Goal: Find specific page/section: Find specific page/section

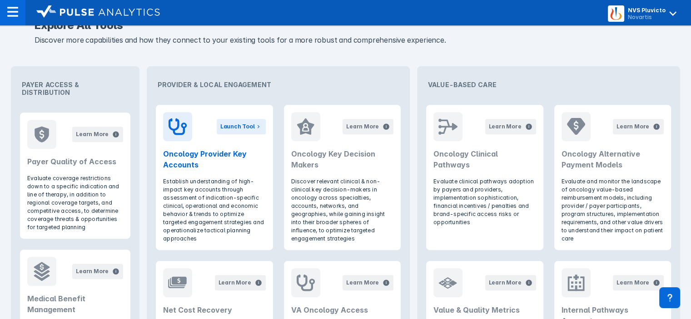
scroll to position [364, 0]
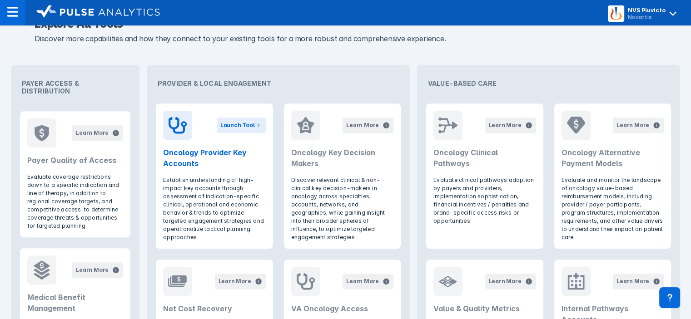
click at [211, 187] on p "Establish understanding of high-impact key accounts through assessment of indic…" at bounding box center [214, 208] width 102 height 65
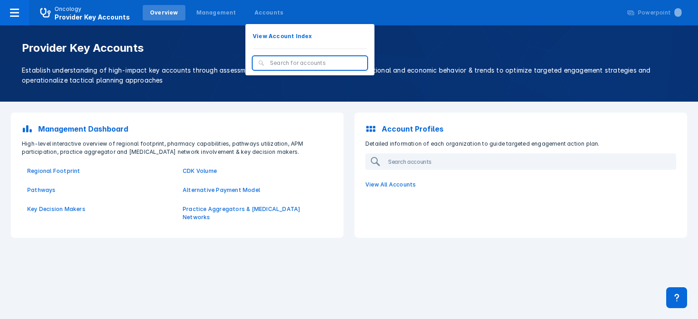
click at [254, 12] on div "Accounts" at bounding box center [268, 13] width 29 height 8
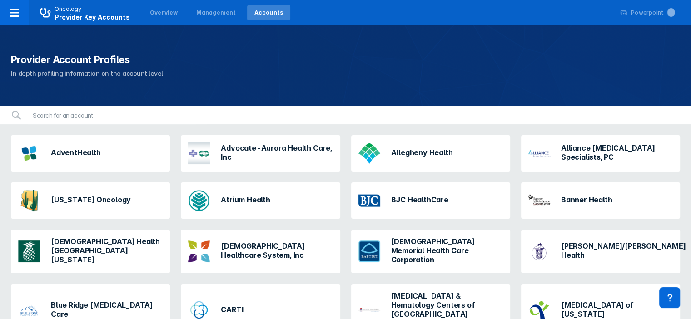
click at [71, 115] on input "search" at bounding box center [111, 115] width 169 height 18
type input "ass"
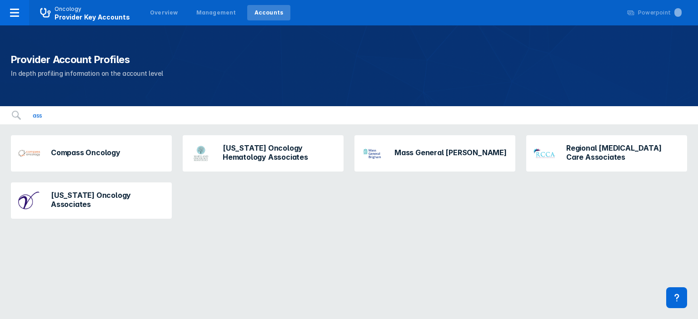
click at [192, 118] on input "ass" at bounding box center [112, 115] width 171 height 18
click at [190, 117] on input "ass" at bounding box center [112, 115] width 171 height 18
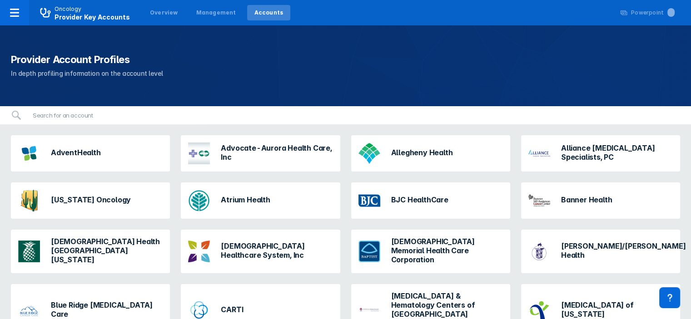
click at [13, 10] on icon at bounding box center [14, 12] width 11 height 11
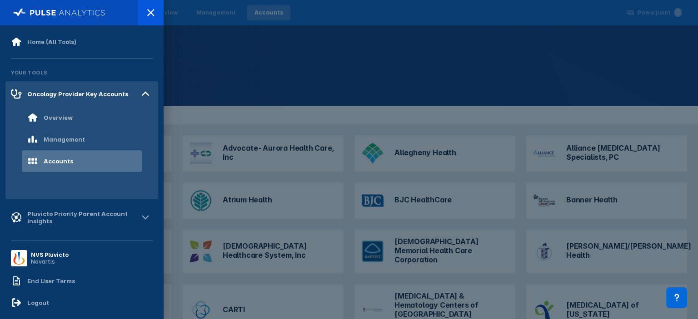
click at [93, 216] on div "Pluvicto Priority Parent Account Insights" at bounding box center [82, 217] width 111 height 15
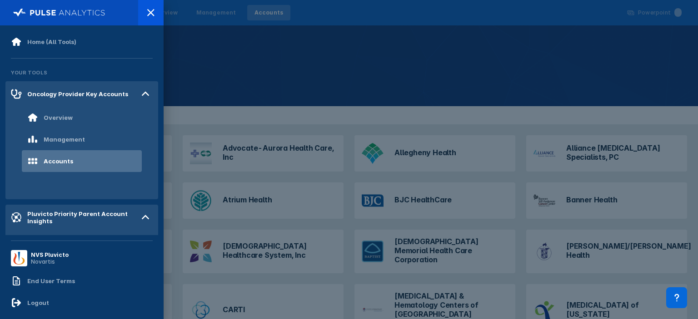
click at [65, 213] on div "Pluvicto Priority Parent Account Insights" at bounding box center [82, 217] width 111 height 15
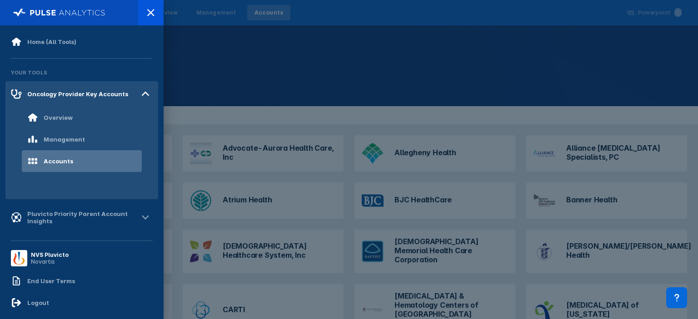
scroll to position [5, 0]
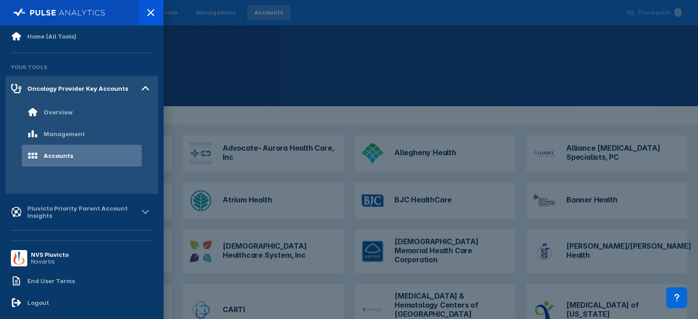
click at [138, 210] on icon at bounding box center [145, 212] width 15 height 15
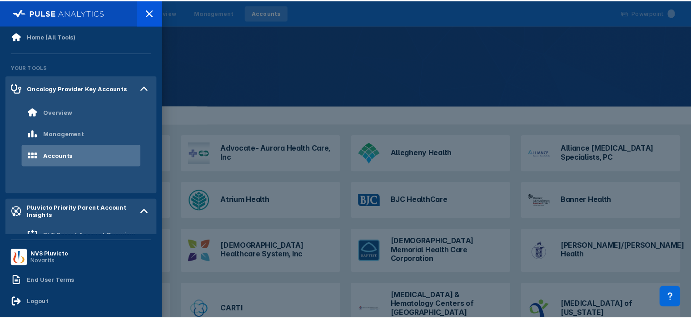
scroll to position [84, 0]
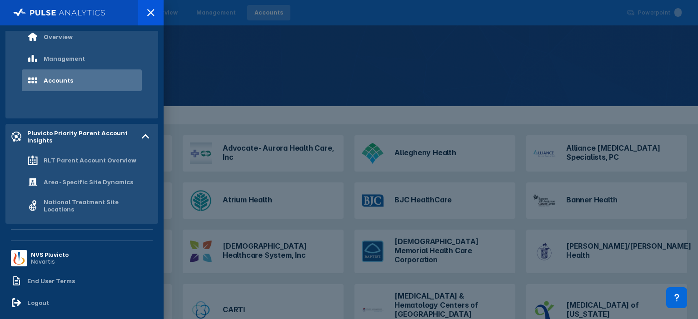
click at [58, 149] on div "RLT Parent Account Overview" at bounding box center [82, 160] width 120 height 22
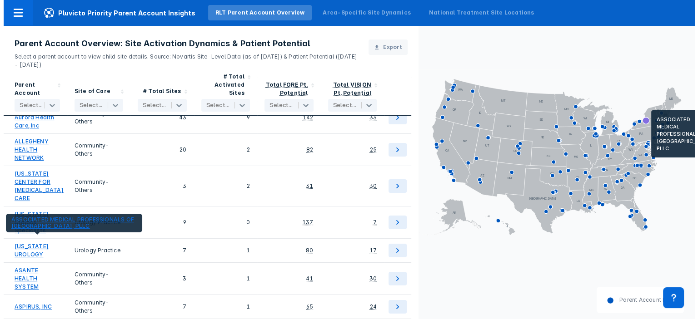
scroll to position [169, 0]
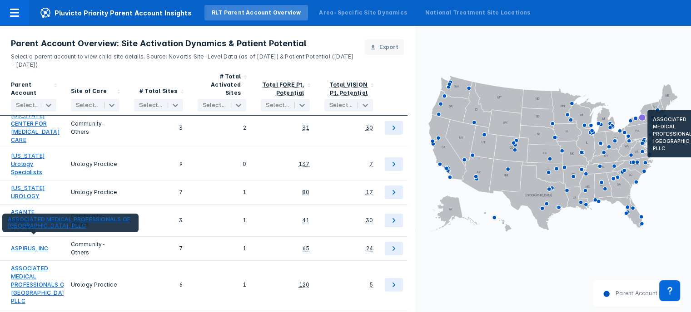
click at [28, 265] on link "ASSOCIATED MEDICAL PROFESSIONALS OF [GEOGRAPHIC_DATA], PLLC" at bounding box center [42, 285] width 63 height 41
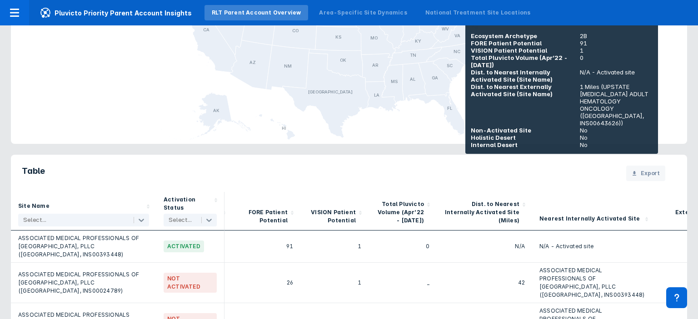
scroll to position [0, 129]
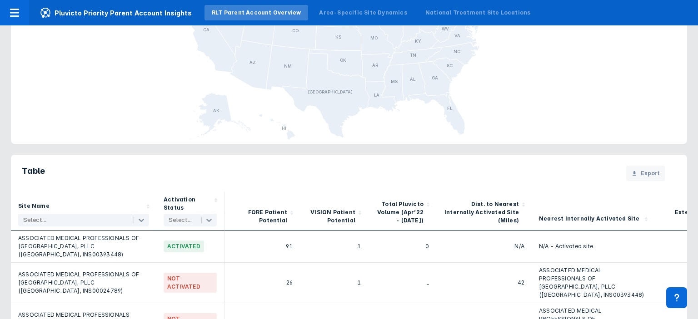
click at [89, 223] on div at bounding box center [74, 220] width 103 height 9
type input "c"
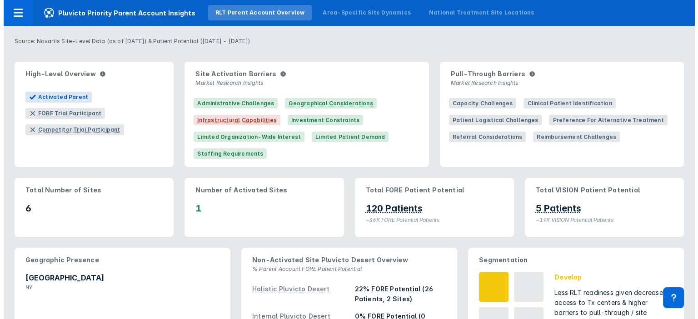
scroll to position [0, 0]
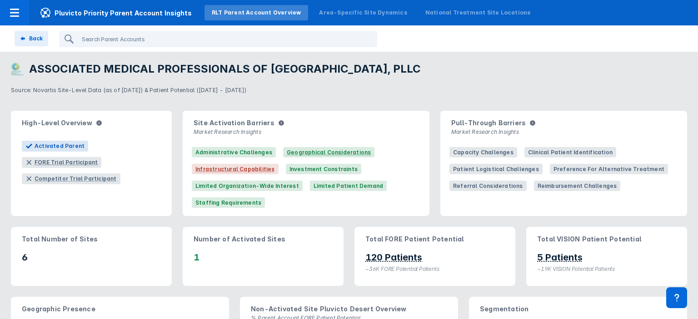
click at [97, 38] on input "search" at bounding box center [214, 39] width 272 height 15
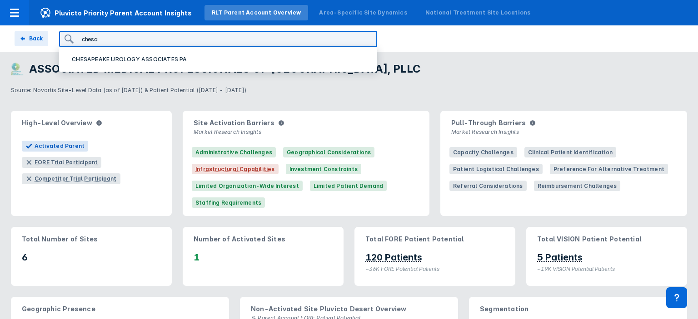
type input "chesa"
click at [109, 66] on div "CHESAPEAKE UROLOGY ASSOCIATES PA" at bounding box center [218, 59] width 318 height 25
click at [102, 56] on p "CHESAPEAKE UROLOGY ASSOCIATES PA" at bounding box center [129, 59] width 115 height 8
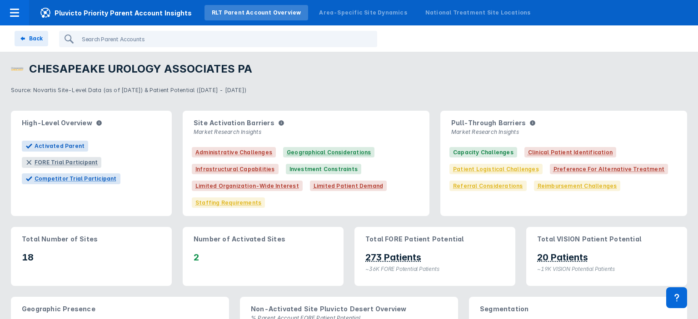
click at [151, 41] on input "search" at bounding box center [214, 39] width 272 height 15
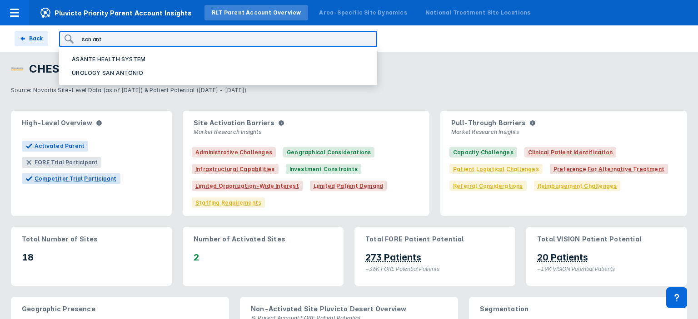
type input "san ant"
click at [133, 71] on p "UROLOGY SAN ANTONIO" at bounding box center [107, 73] width 71 height 8
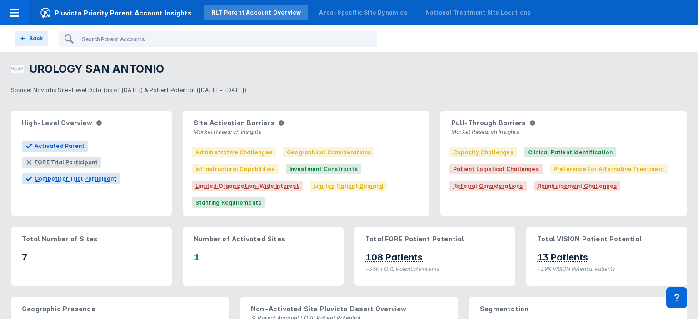
scroll to position [5, 0]
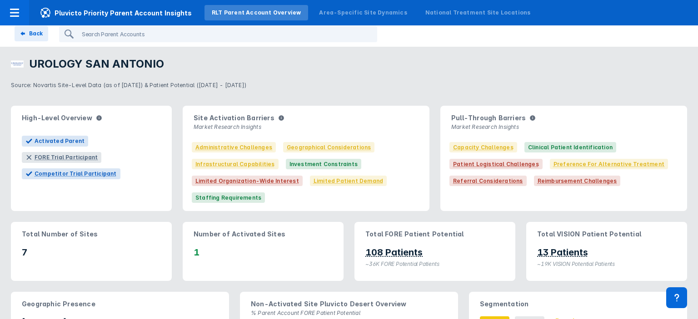
click at [160, 41] on div at bounding box center [218, 34] width 318 height 16
click at [153, 28] on input "search" at bounding box center [214, 34] width 272 height 15
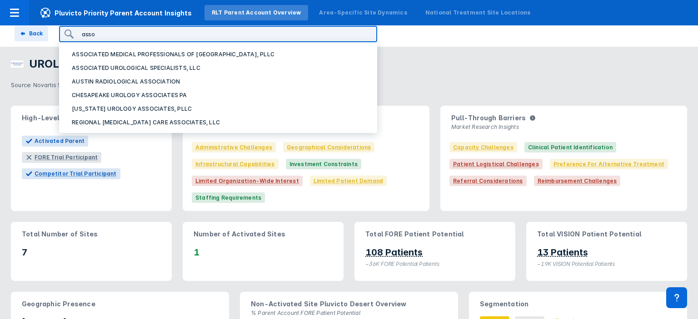
type input "asso"
click at [161, 54] on p "ASSOCIATED MEDICAL PROFESSIONALS OF [GEOGRAPHIC_DATA], PLLC" at bounding box center [173, 54] width 203 height 8
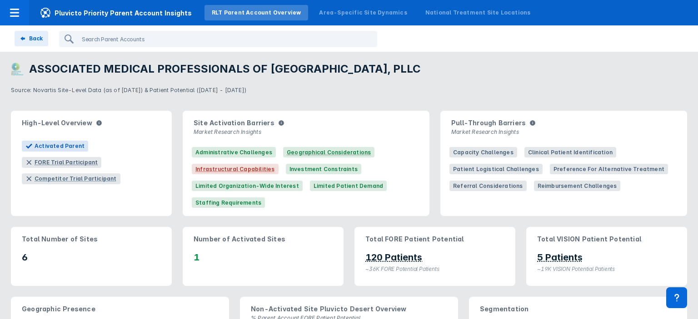
click at [201, 38] on input "search" at bounding box center [214, 39] width 272 height 15
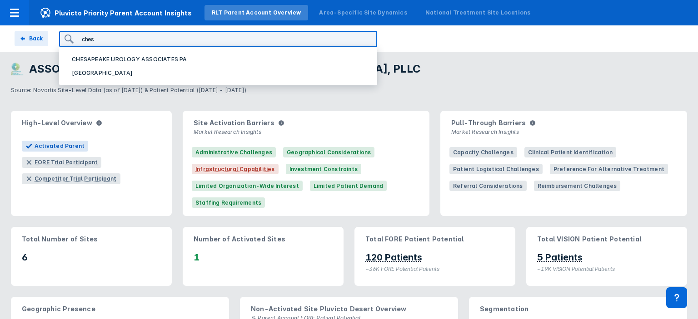
type input "ches"
click at [102, 64] on button "CHESAPEAKE UROLOGY ASSOCIATES PA" at bounding box center [217, 60] width 307 height 14
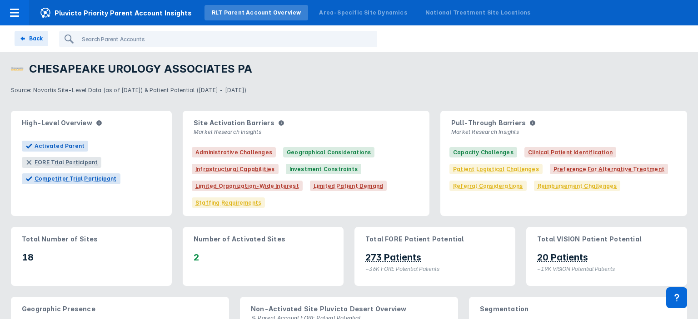
click at [164, 44] on input "search" at bounding box center [214, 39] width 272 height 15
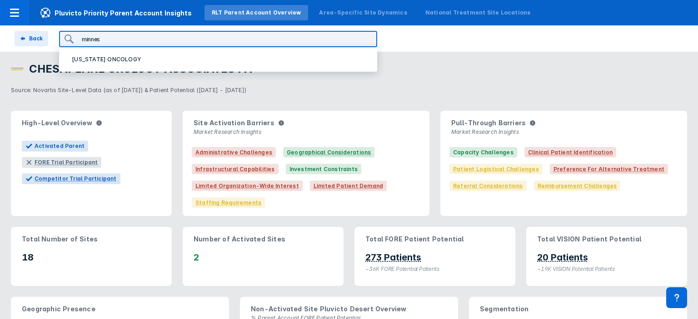
type input "minnes"
click at [139, 63] on button "[US_STATE] ONCOLOGY" at bounding box center [217, 60] width 307 height 14
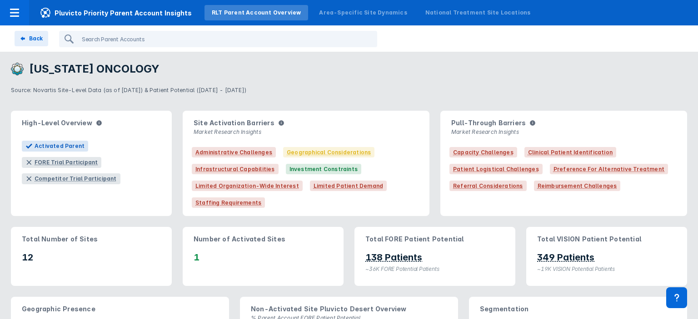
click at [123, 39] on input "search" at bounding box center [214, 39] width 272 height 15
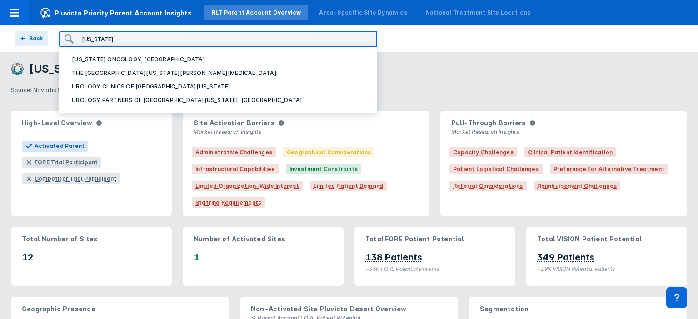
type input "[US_STATE]"
click at [125, 55] on p "[US_STATE] ONCOLOGY, [GEOGRAPHIC_DATA]" at bounding box center [139, 59] width 134 height 8
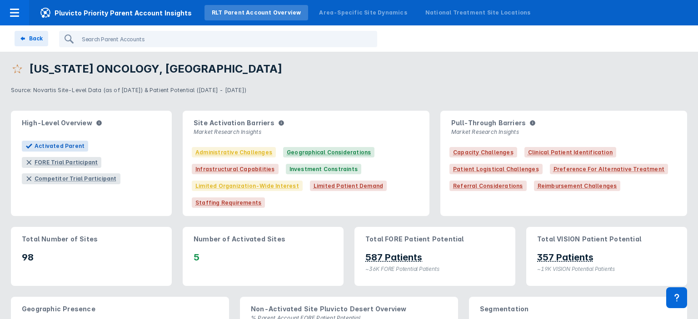
click at [133, 42] on input "search" at bounding box center [214, 39] width 272 height 15
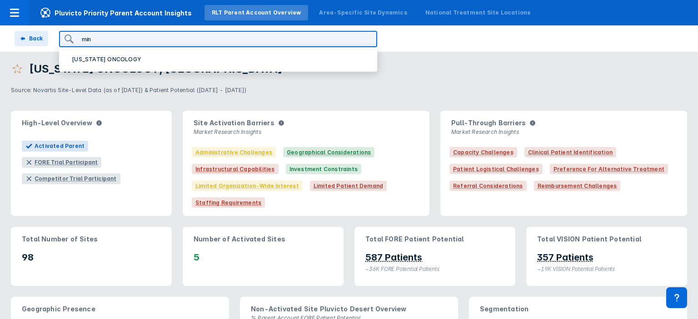
type input "min"
click at [74, 66] on div "[US_STATE] ONCOLOGY" at bounding box center [218, 59] width 318 height 25
click at [74, 64] on button "[US_STATE] ONCOLOGY" at bounding box center [217, 60] width 307 height 14
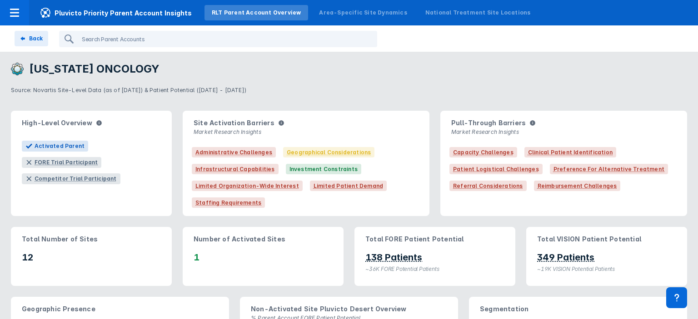
click at [187, 37] on input "search" at bounding box center [214, 39] width 272 height 15
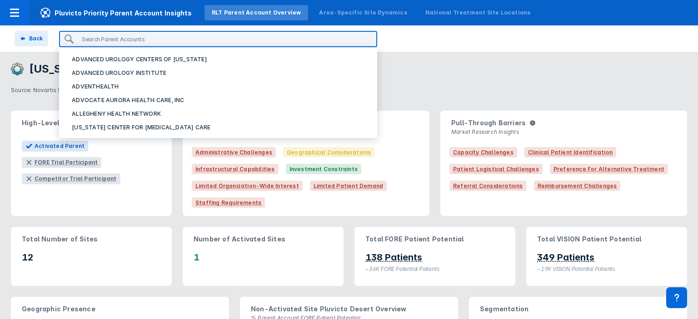
click at [92, 84] on p "ADVENTHEALTH" at bounding box center [95, 87] width 47 height 8
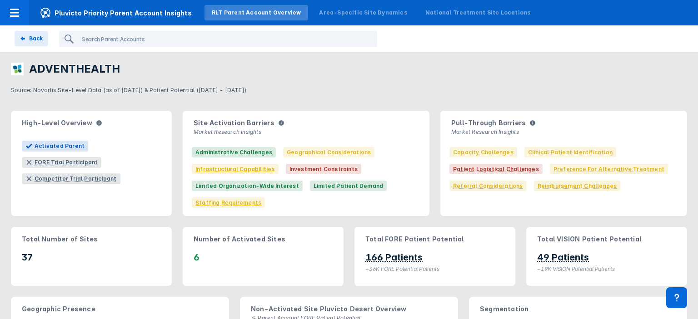
click at [136, 42] on input "search" at bounding box center [214, 39] width 272 height 15
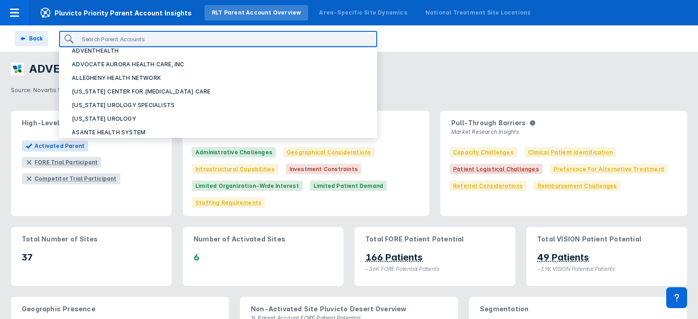
scroll to position [169, 0]
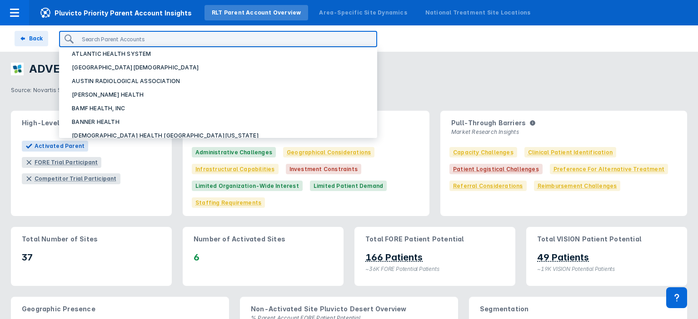
click at [93, 99] on button "[PERSON_NAME] HEALTH" at bounding box center [217, 95] width 307 height 14
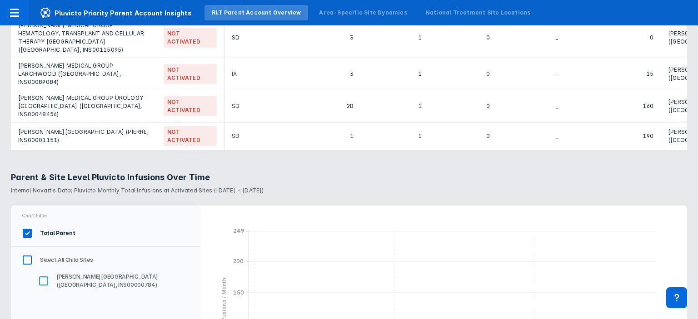
scroll to position [832, 0]
